Goal: Go to known website: Go to known website

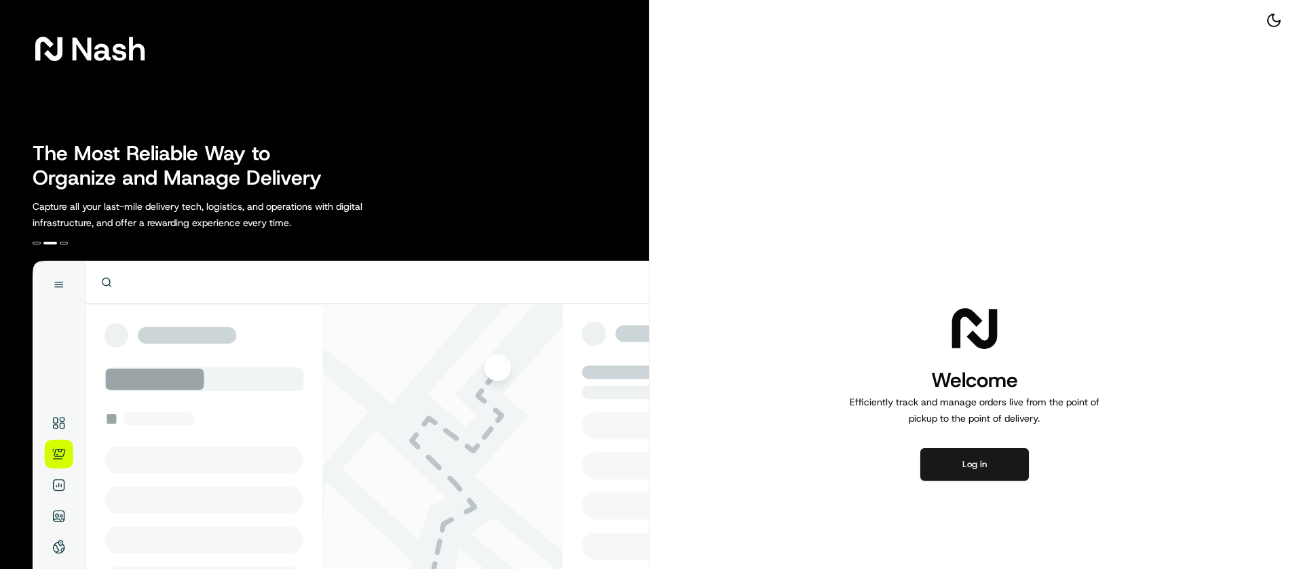
click at [15, 322] on div "[PERSON_NAME] The Most Reliable Way to Organize and Manage Delivery Capture all…" at bounding box center [325, 391] width 650 height 783
click at [935, 462] on button "Log in" at bounding box center [975, 464] width 109 height 33
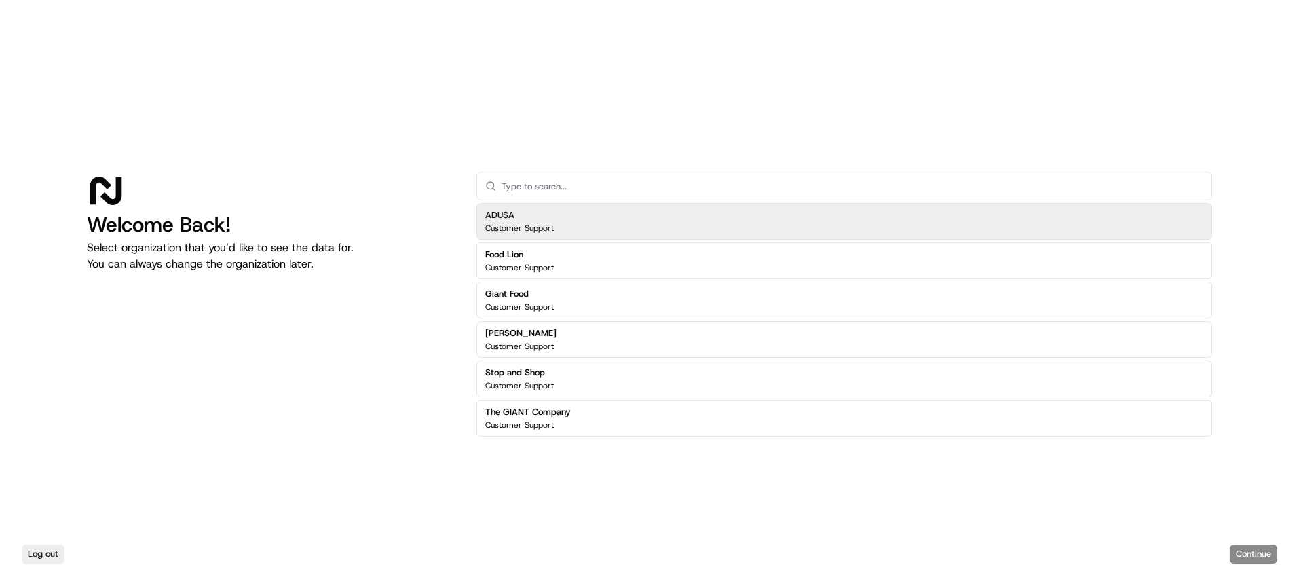
click at [647, 217] on div "ADUSA Customer Support" at bounding box center [845, 221] width 736 height 37
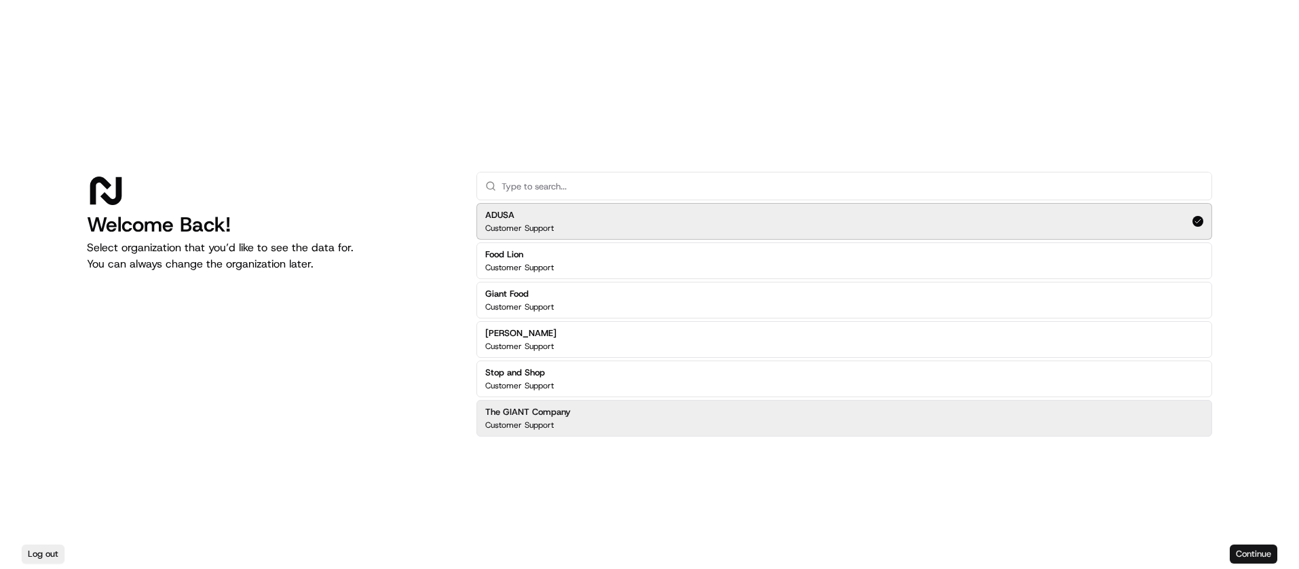
click at [1261, 551] on button "Continue" at bounding box center [1254, 553] width 48 height 19
